Goal: Share content: Share content

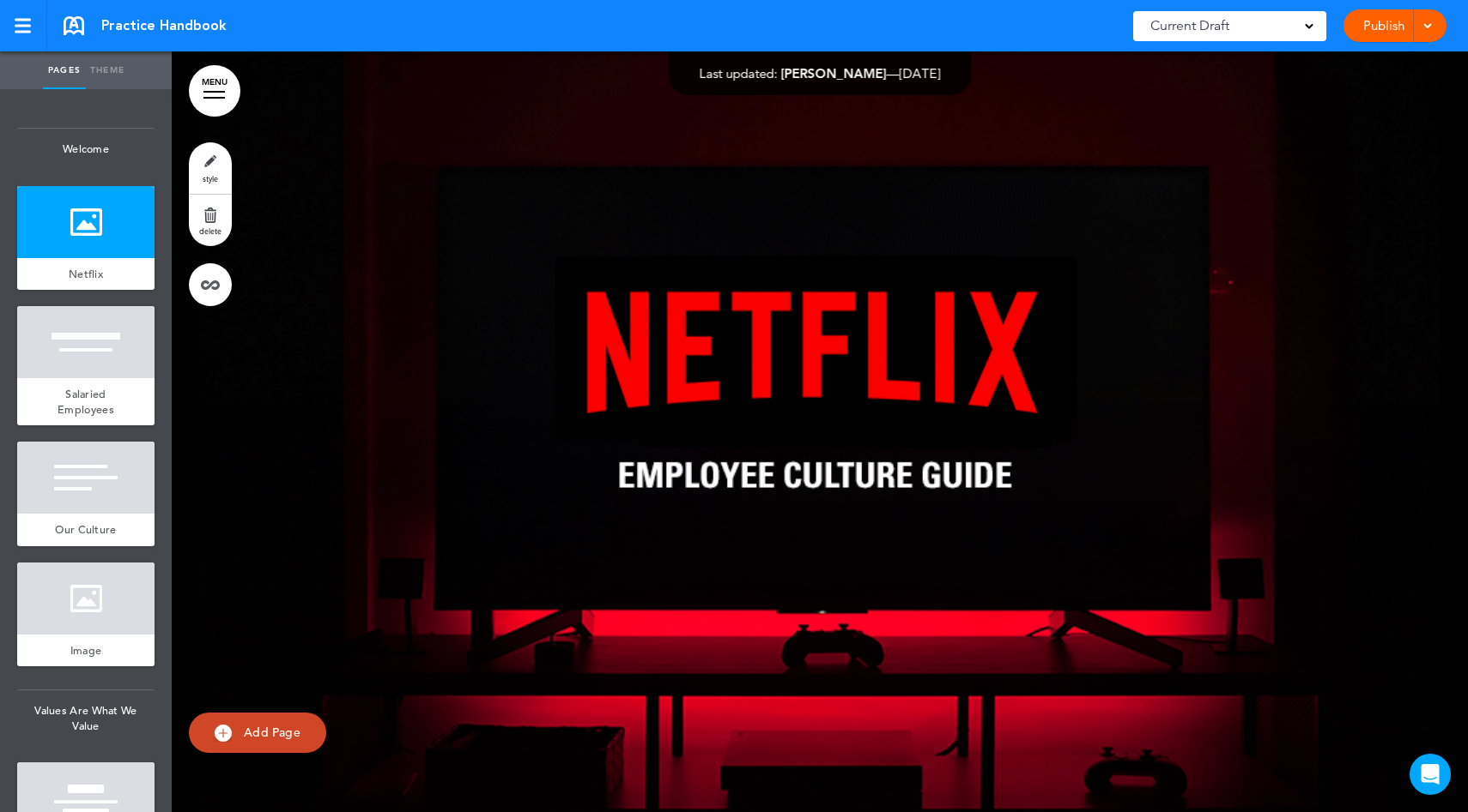
click at [1371, 27] on link "Publish" at bounding box center [1384, 26] width 54 height 33
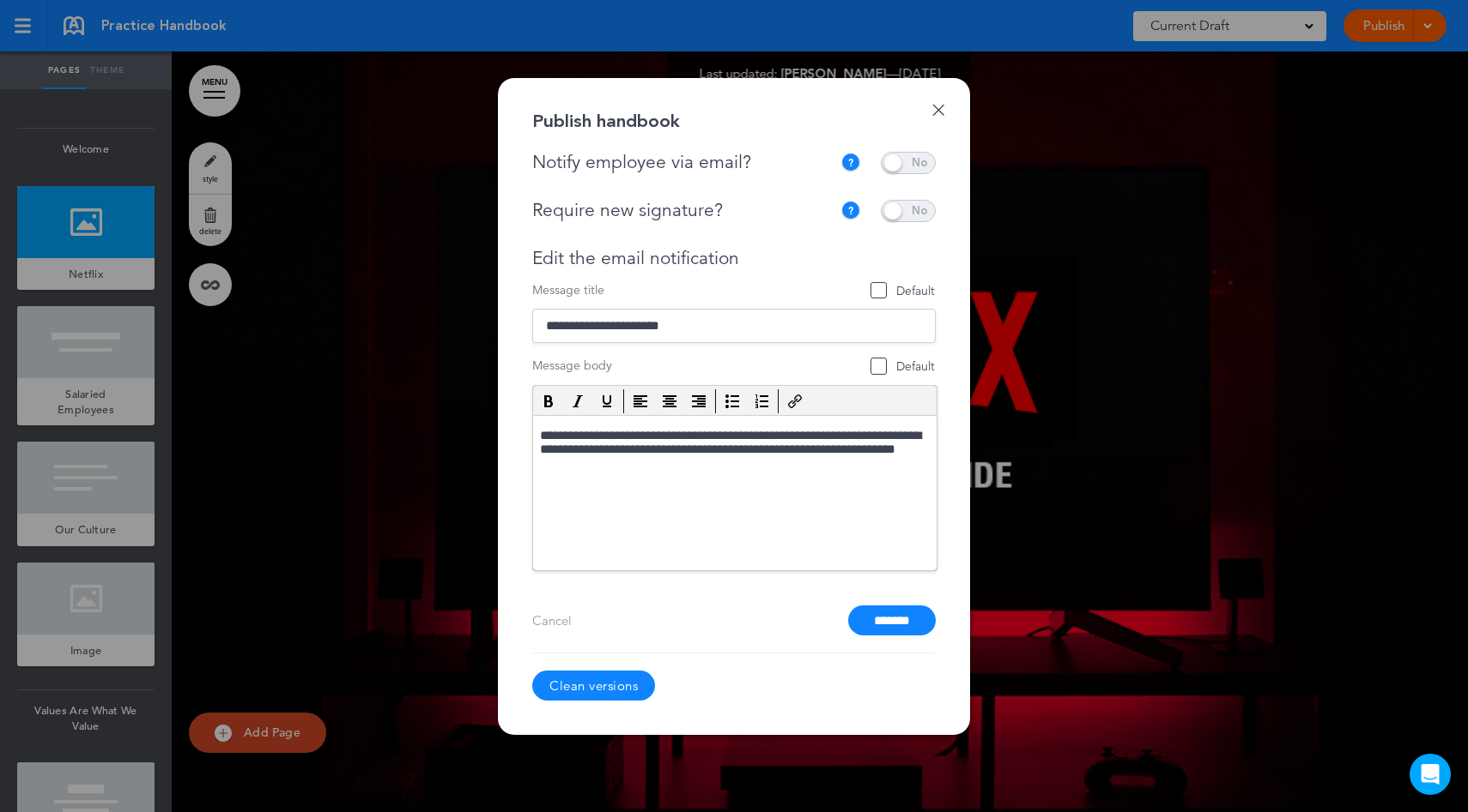
click at [942, 111] on link "Done" at bounding box center [938, 109] width 12 height 12
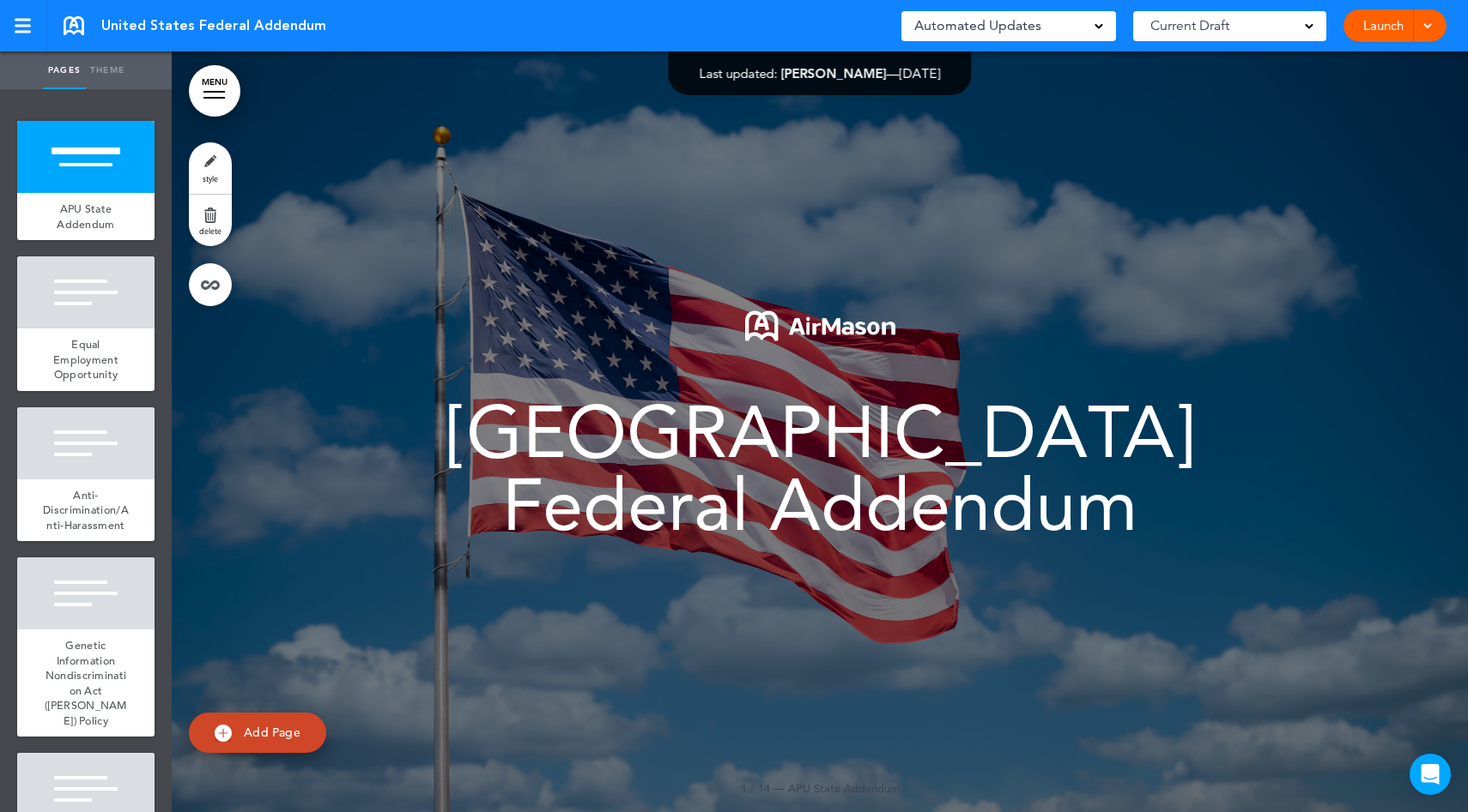
click at [1397, 27] on link "Launch" at bounding box center [1384, 26] width 54 height 33
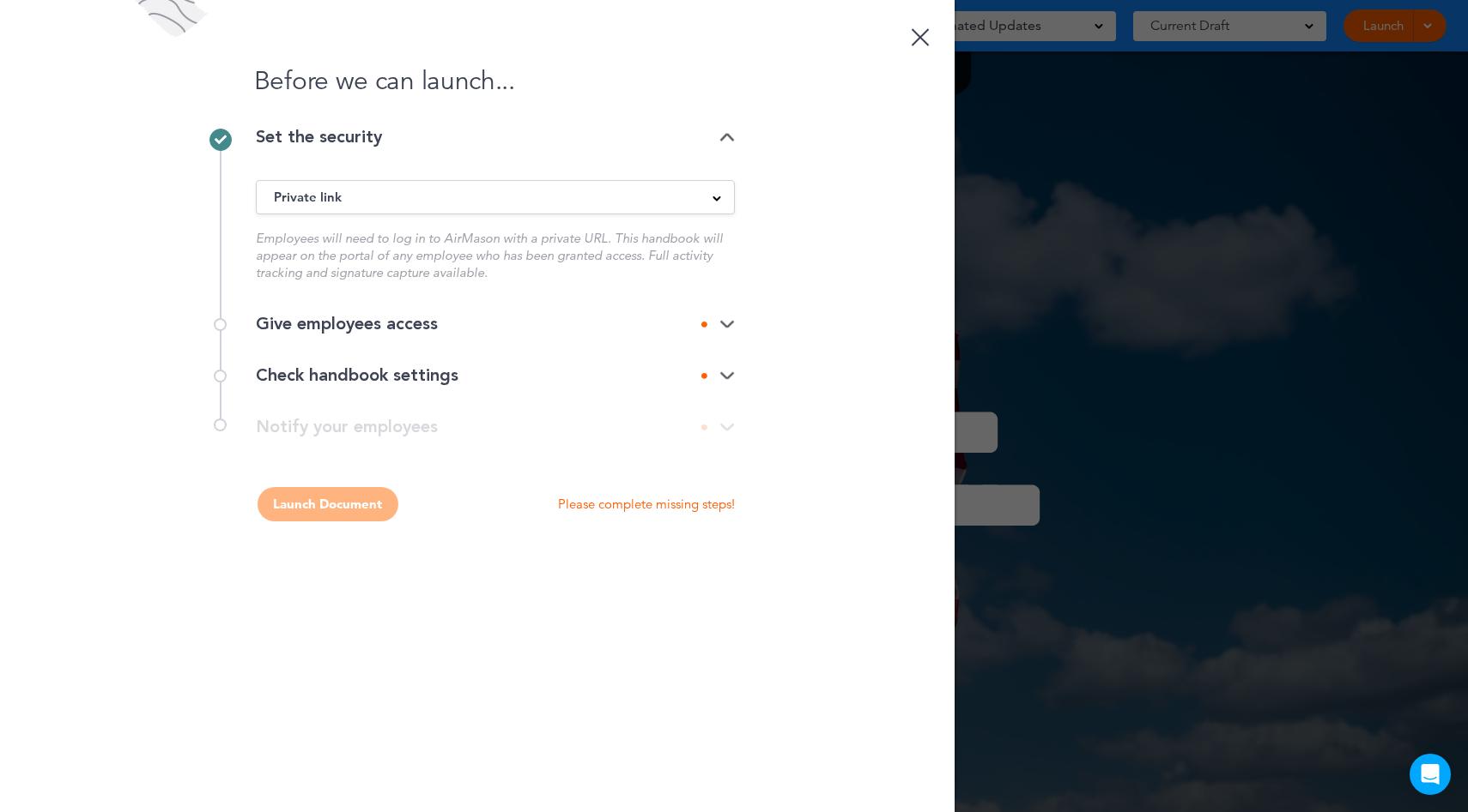
click at [636, 204] on div "Private link" at bounding box center [495, 197] width 477 height 19
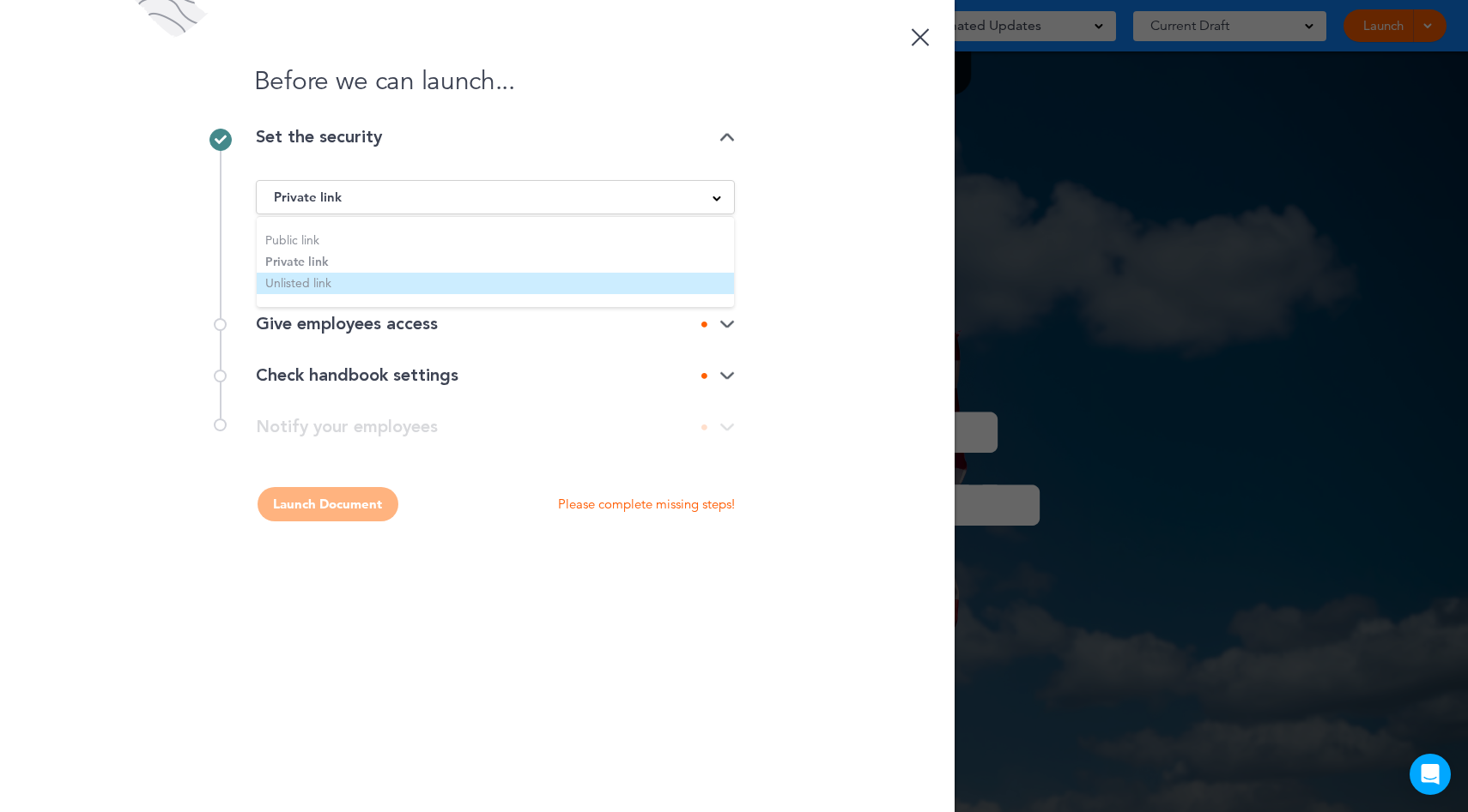
click at [396, 286] on li "Unlisted link" at bounding box center [495, 284] width 477 height 21
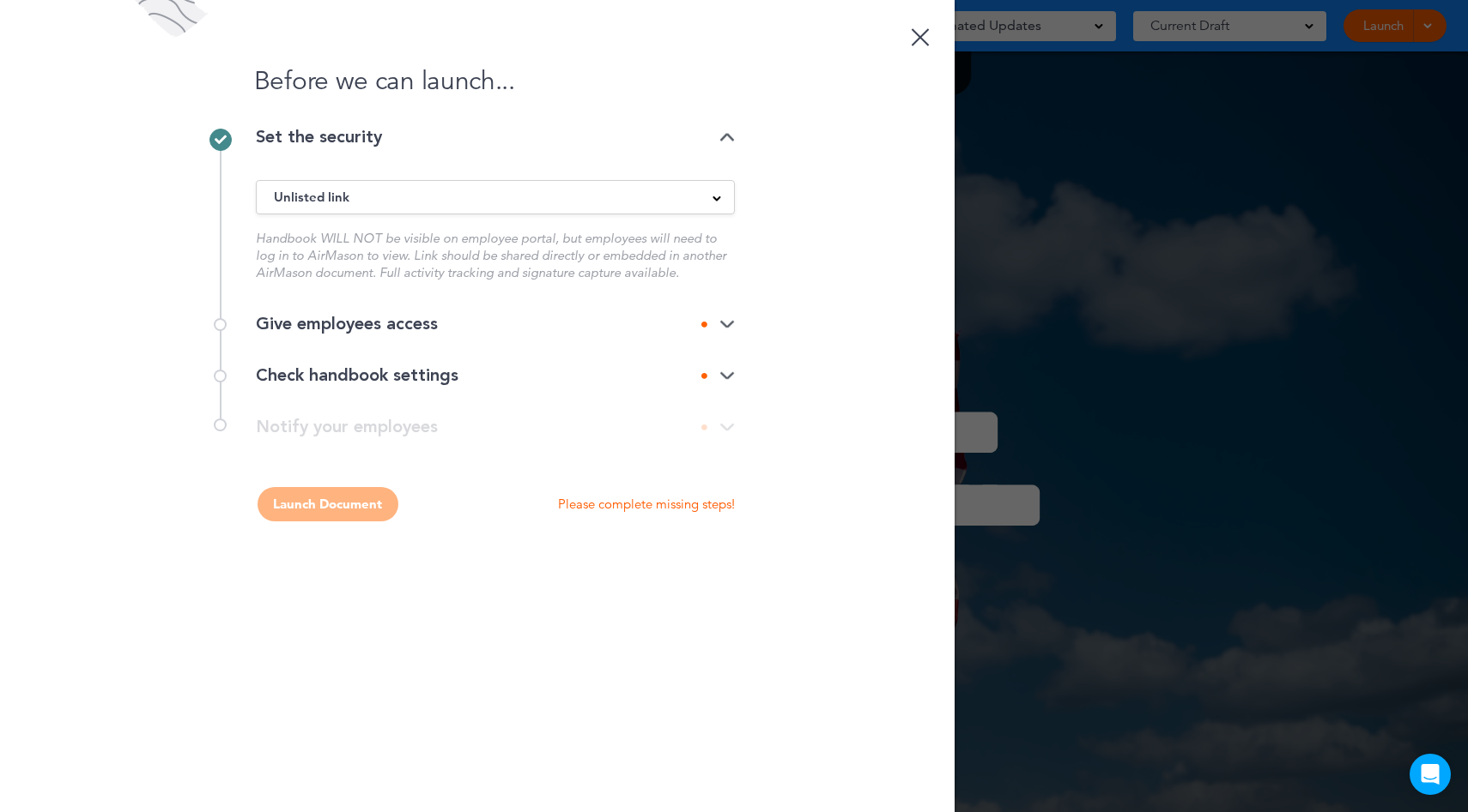
click at [413, 327] on div "Give employees access" at bounding box center [495, 324] width 479 height 17
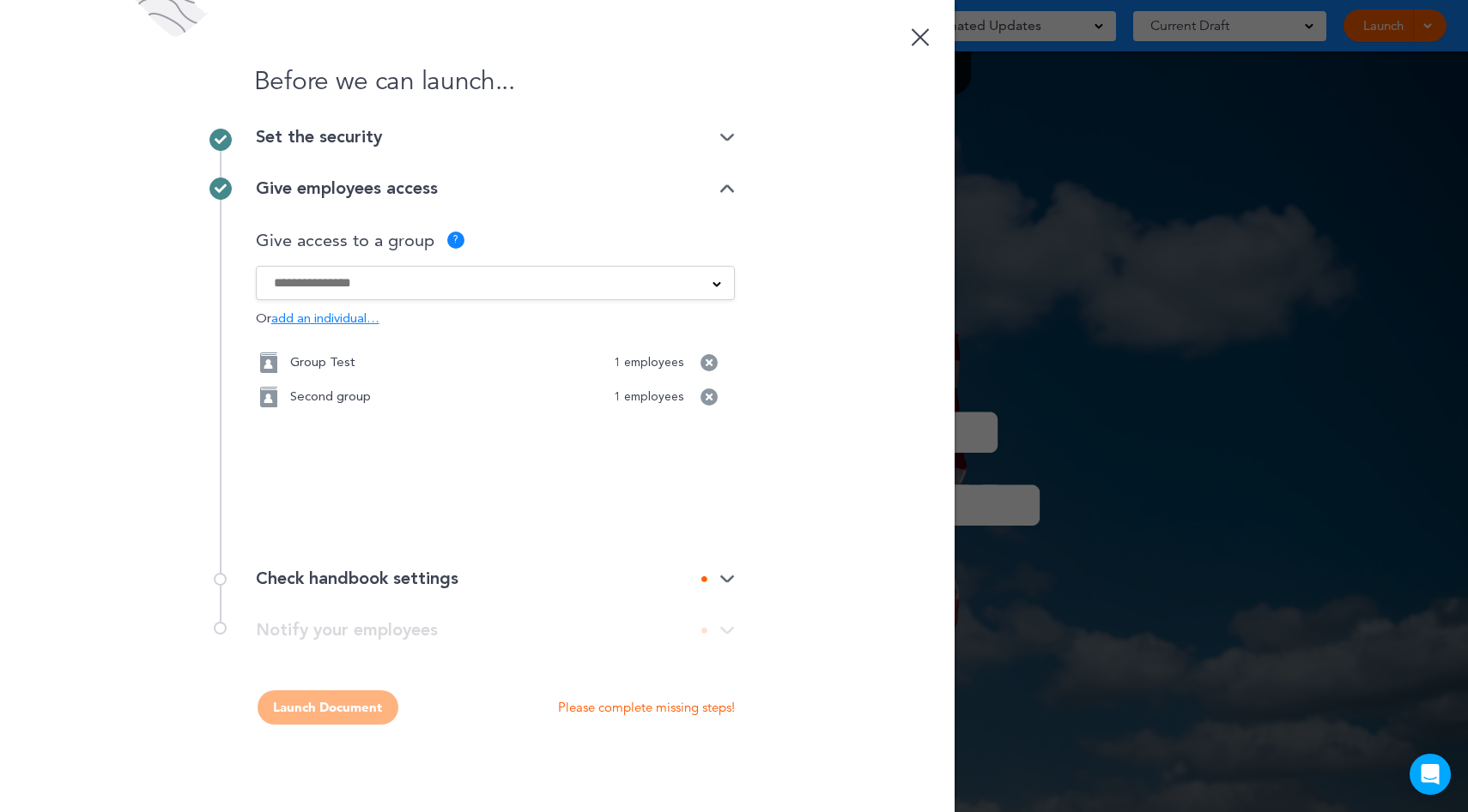
click at [449, 573] on div "Check handbook settings" at bounding box center [495, 579] width 479 height 17
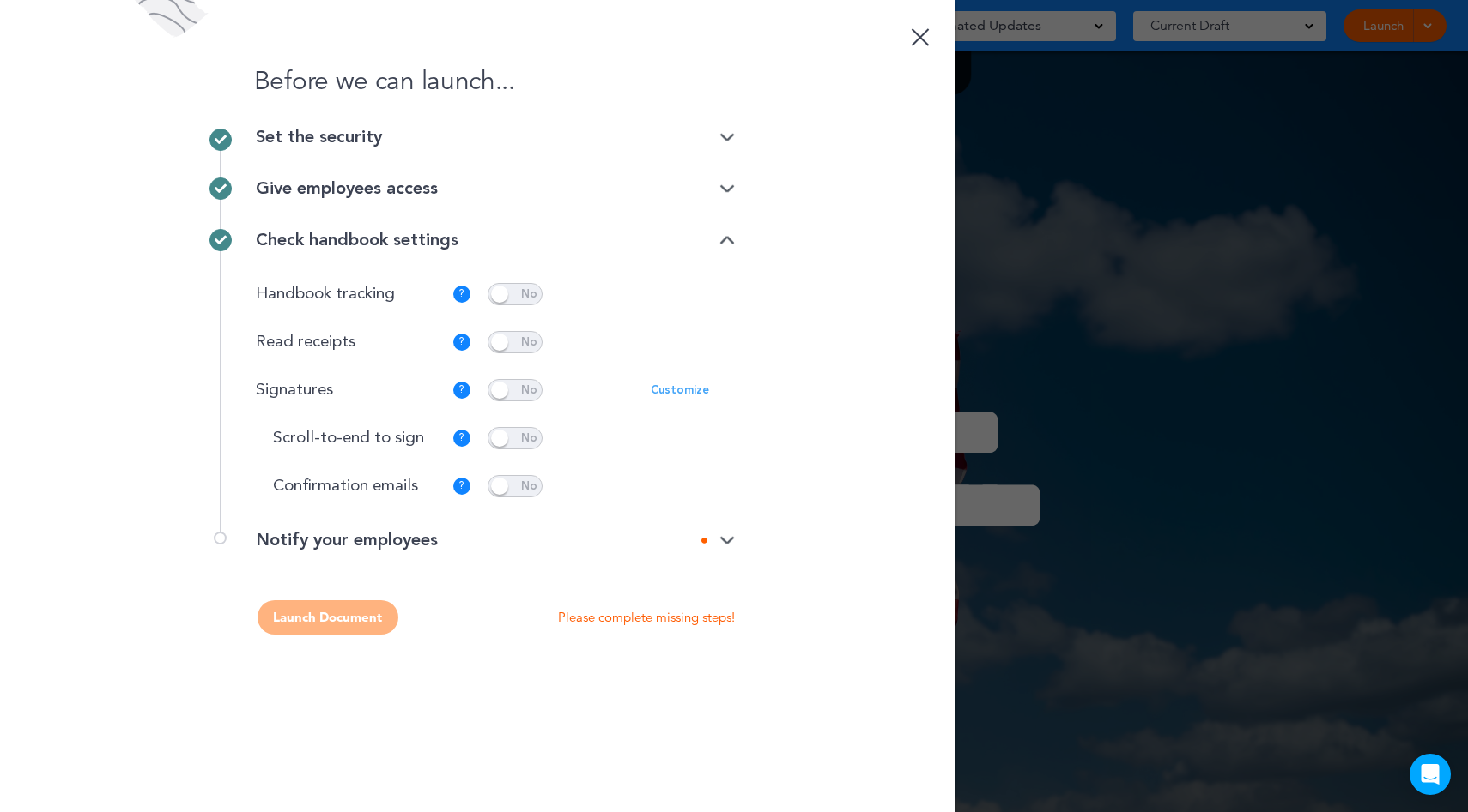
click at [443, 545] on div "Notify your employees" at bounding box center [495, 541] width 479 height 17
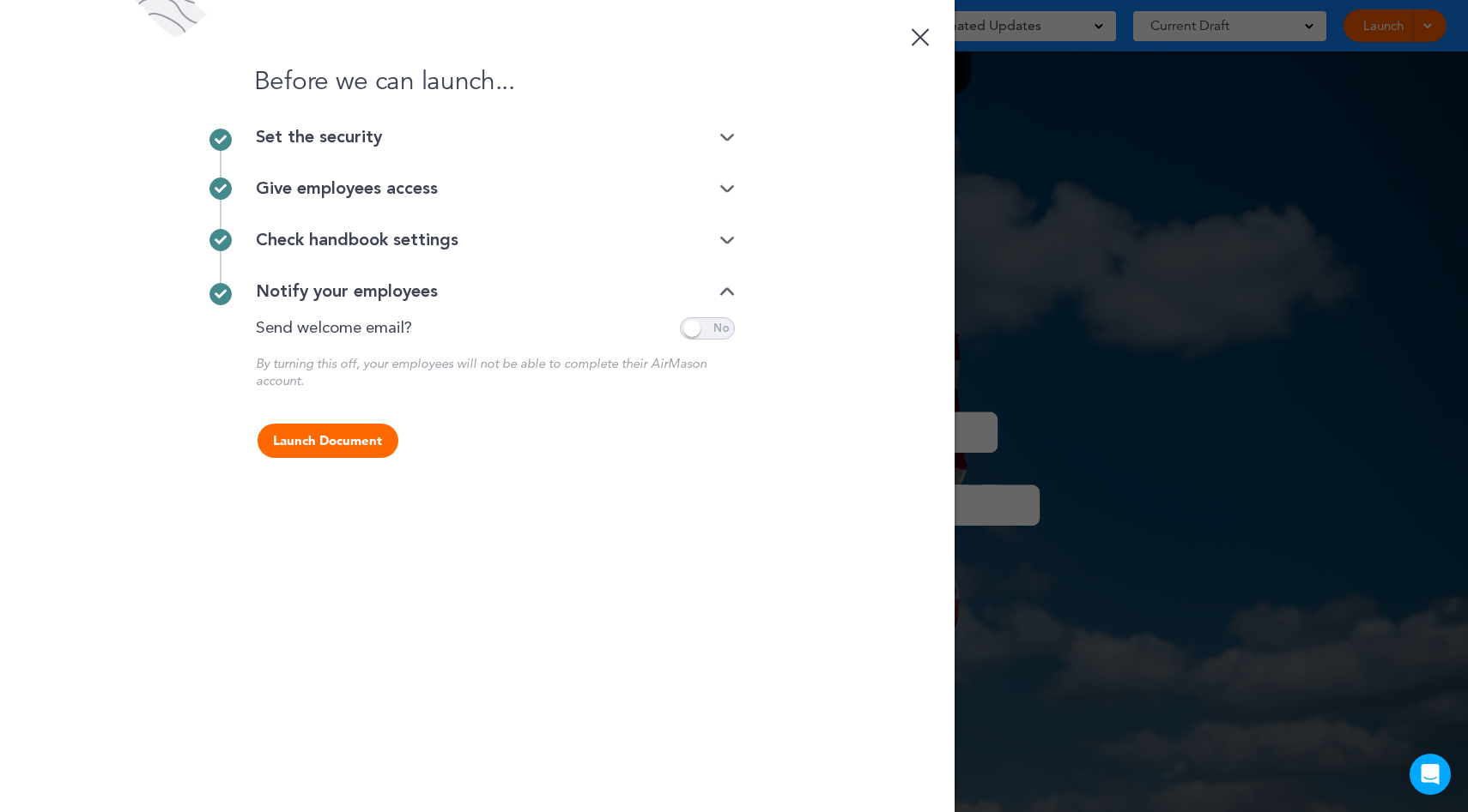
click at [453, 225] on div "Check handbook settings" at bounding box center [495, 240] width 479 height 51
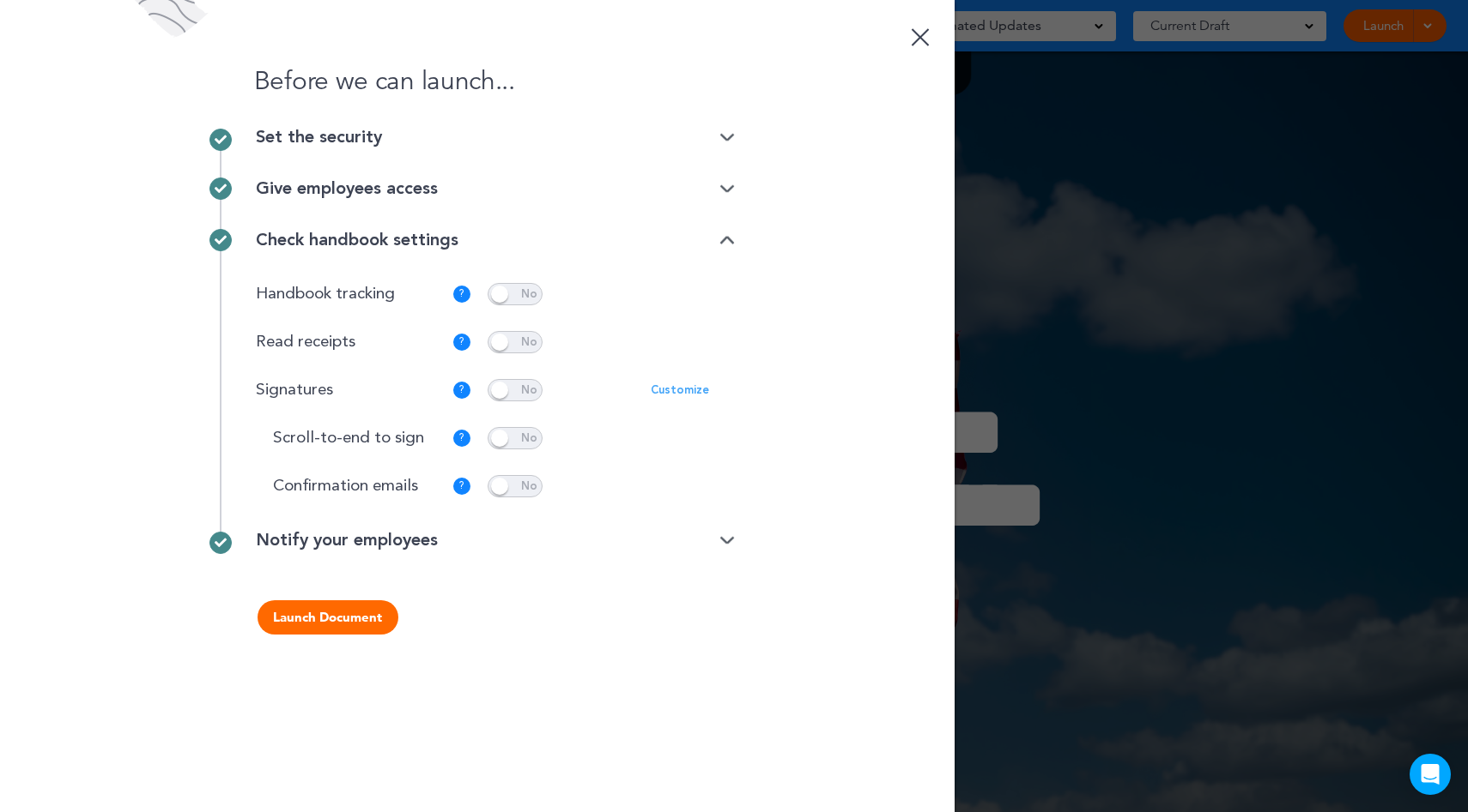
click at [917, 46] on link at bounding box center [919, 34] width 34 height 34
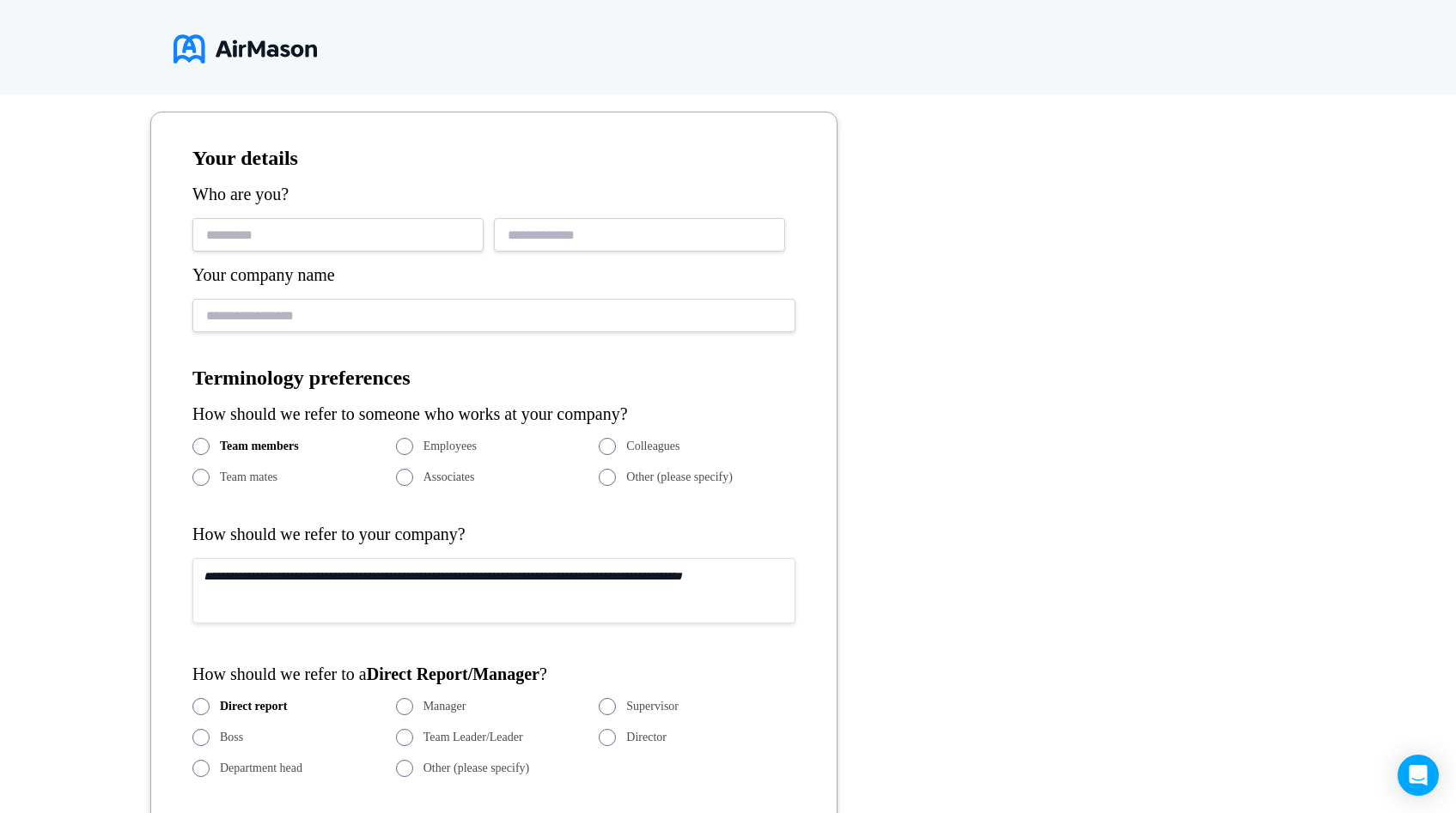
click at [249, 89] on div at bounding box center [728, 47] width 1456 height 95
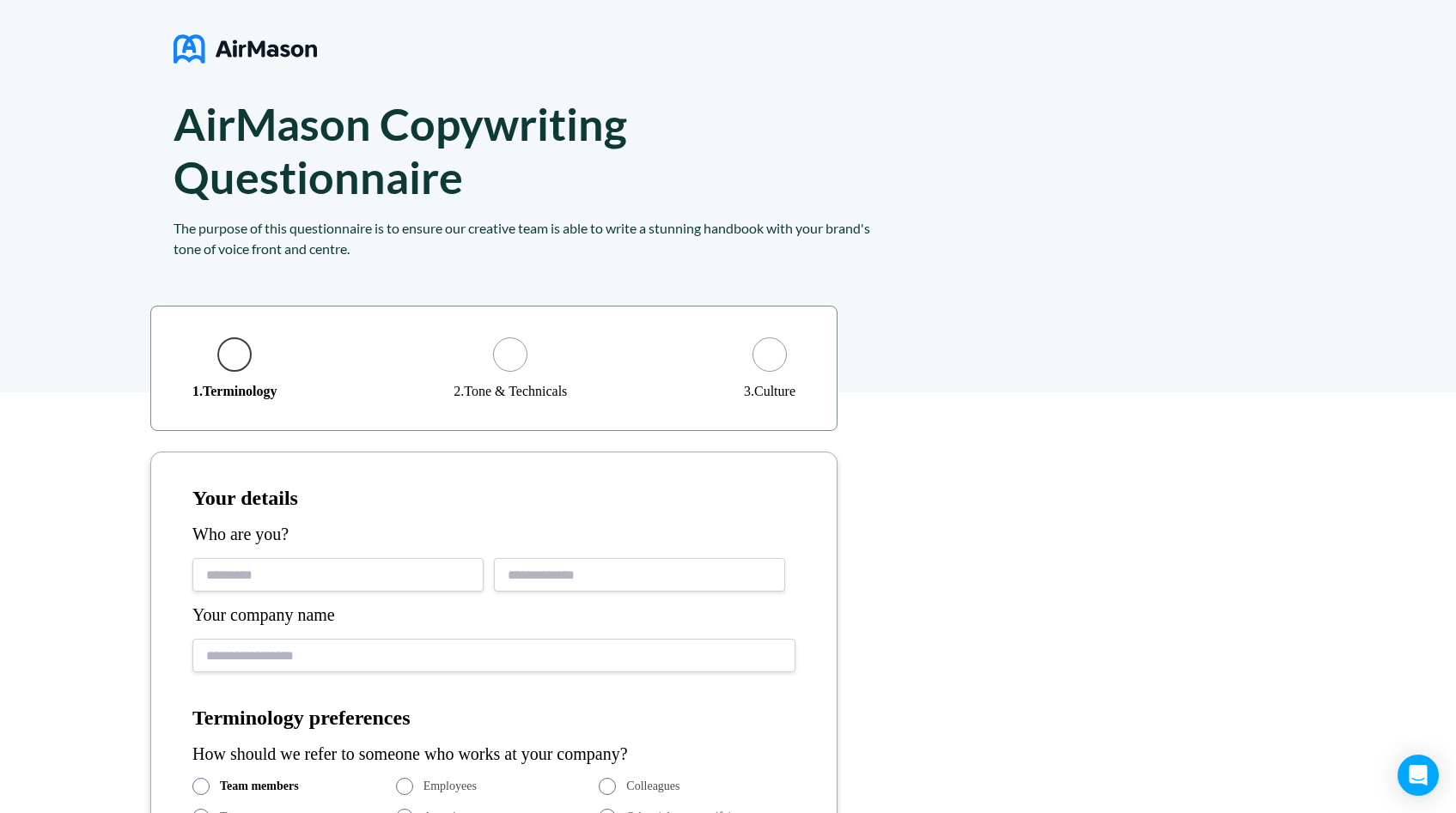
scroll to position [16, 0]
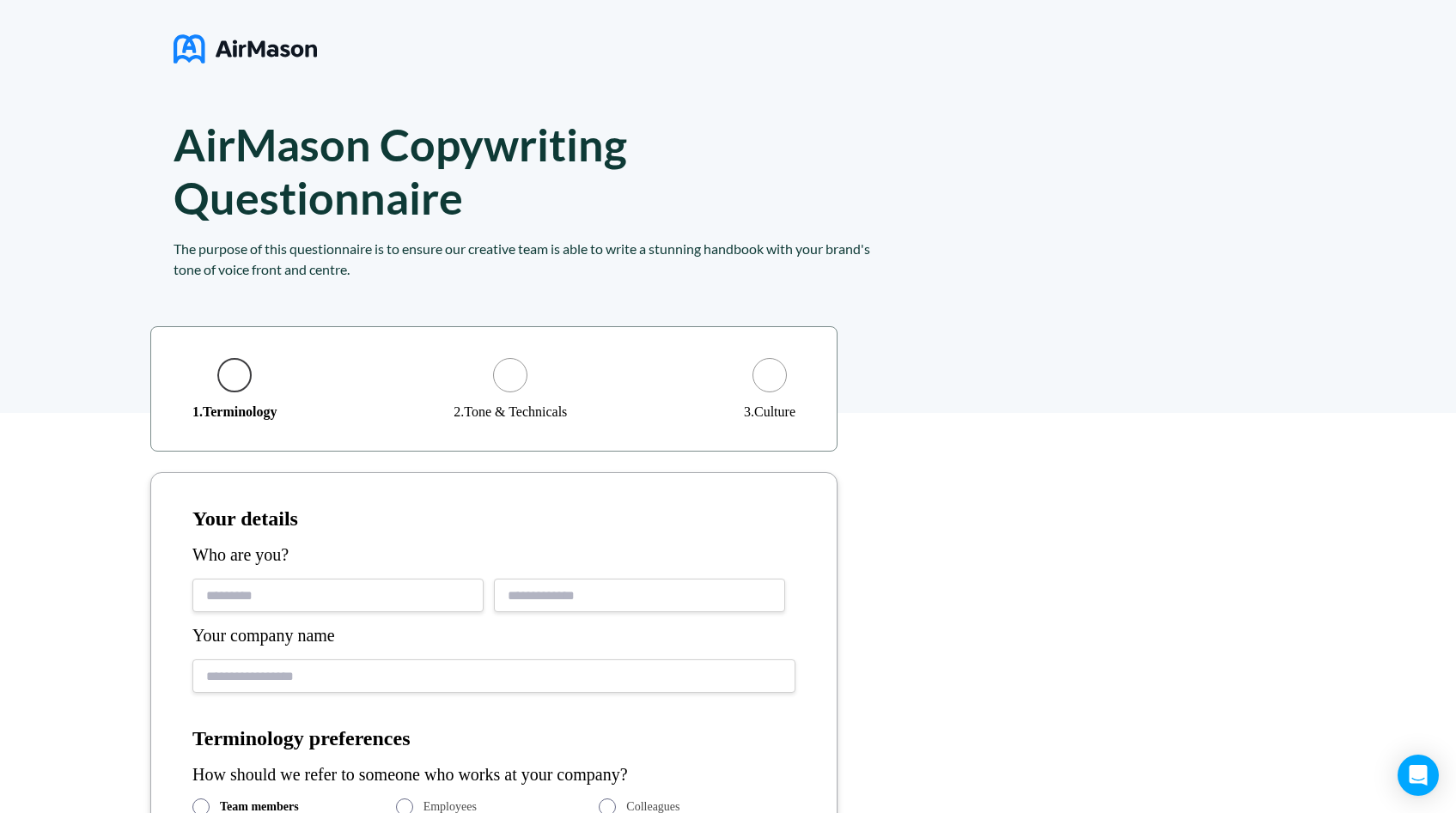
drag, startPoint x: 391, startPoint y: 250, endPoint x: 568, endPoint y: 249, distance: 177.0
click at [568, 249] on div "The purpose of this questionnaire is to ensure our creative team is able to wri…" at bounding box center [525, 259] width 705 height 42
click at [554, 269] on div "The purpose of this questionnaire is to ensure our creative team is able to wri…" at bounding box center [525, 259] width 705 height 42
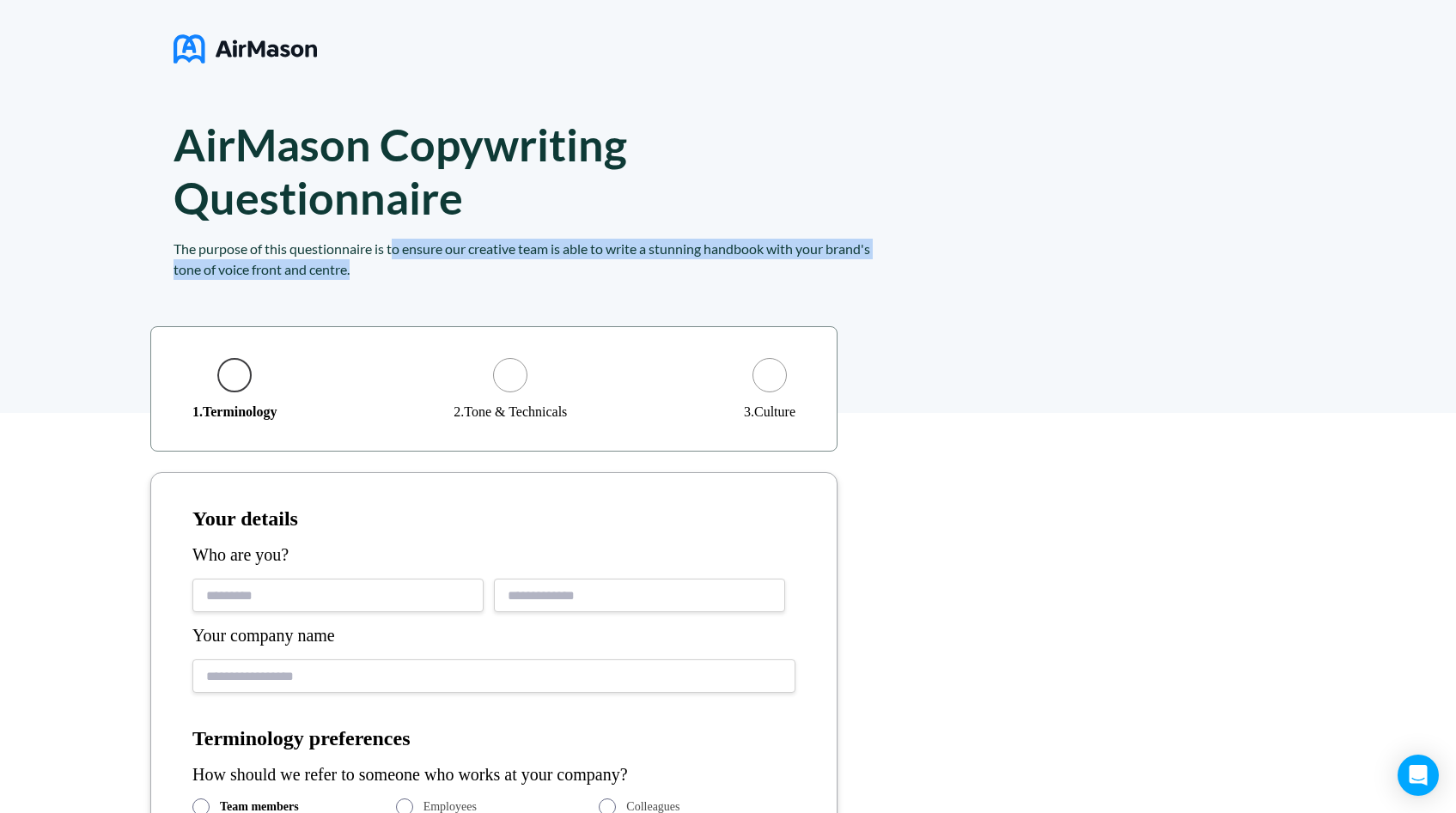
drag, startPoint x: 393, startPoint y: 251, endPoint x: 393, endPoint y: 262, distance: 11.0
click at [393, 262] on div "The purpose of this questionnaire is to ensure our creative team is able to wri…" at bounding box center [525, 259] width 705 height 42
copy div "o ensure our creative team is able to write a stunning handbook with your brand…"
